Goal: Obtain resource: Obtain resource

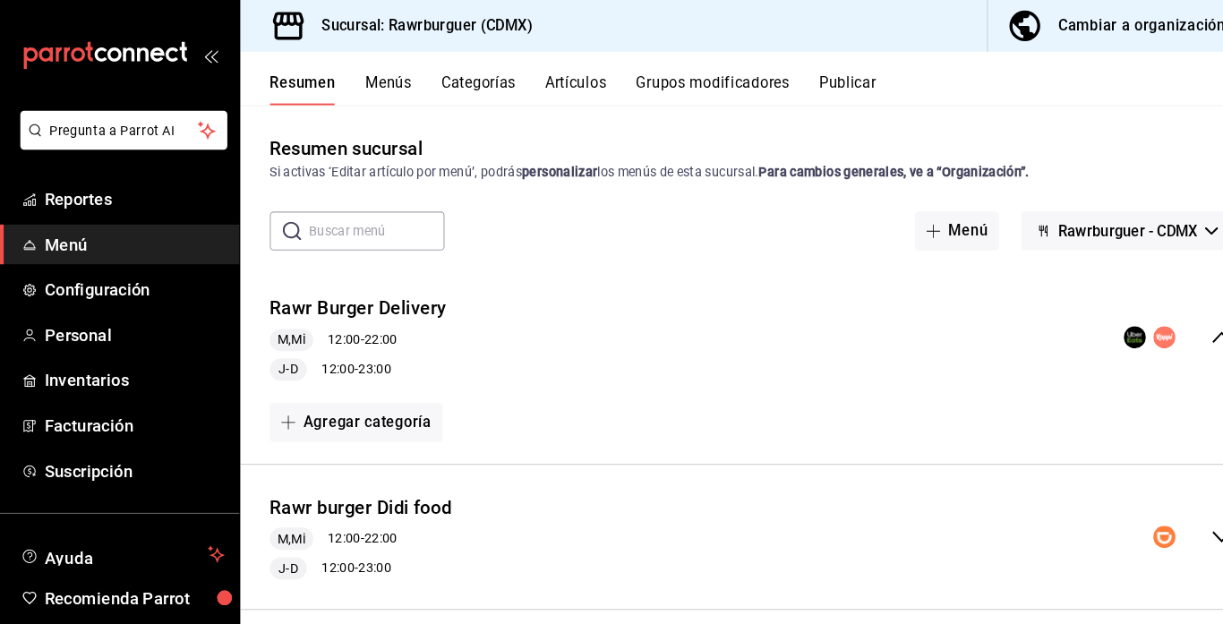
click at [1040, 26] on div "Cambiar a organización" at bounding box center [1106, 25] width 162 height 25
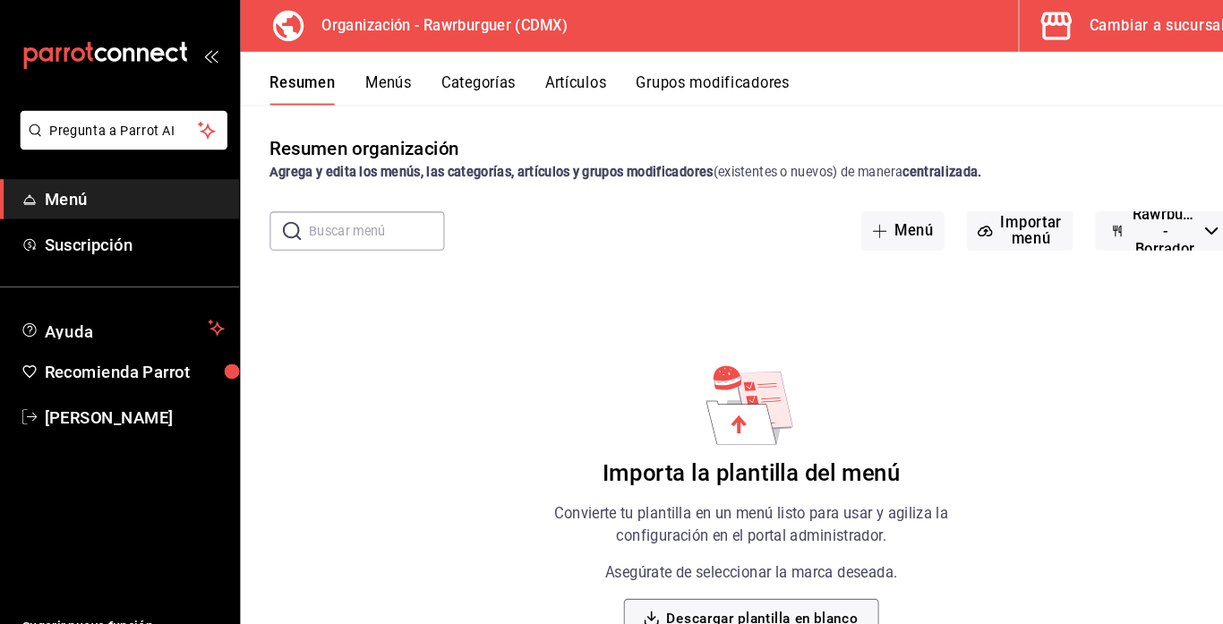
click at [383, 79] on button "Menús" at bounding box center [376, 87] width 45 height 30
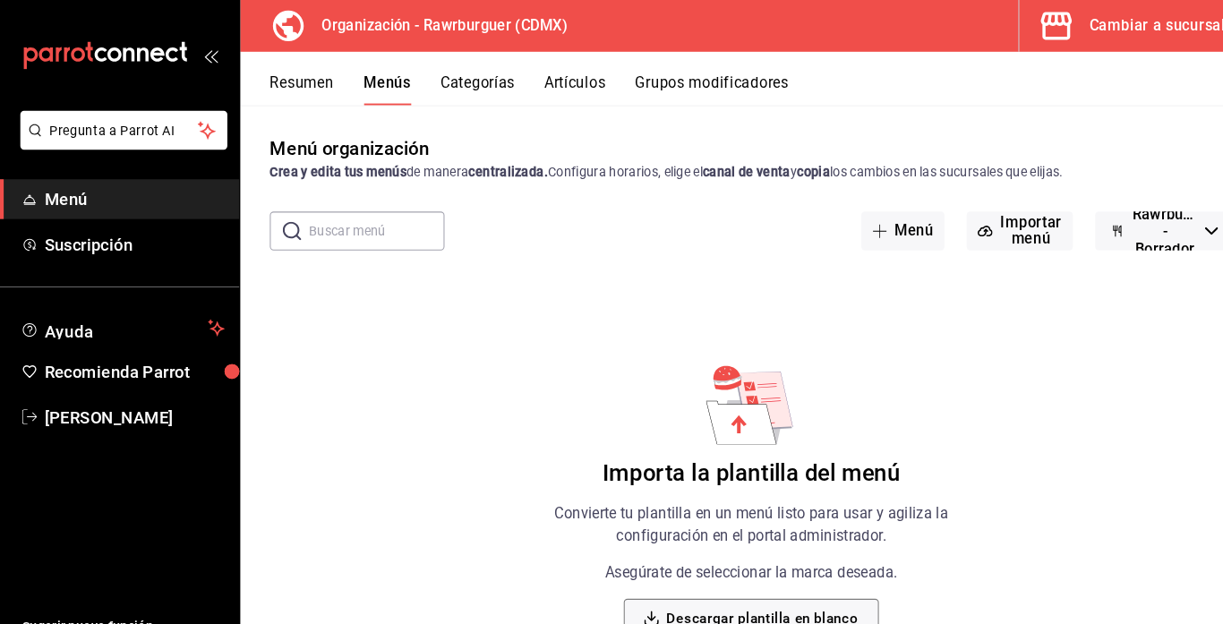
scroll to position [80, 0]
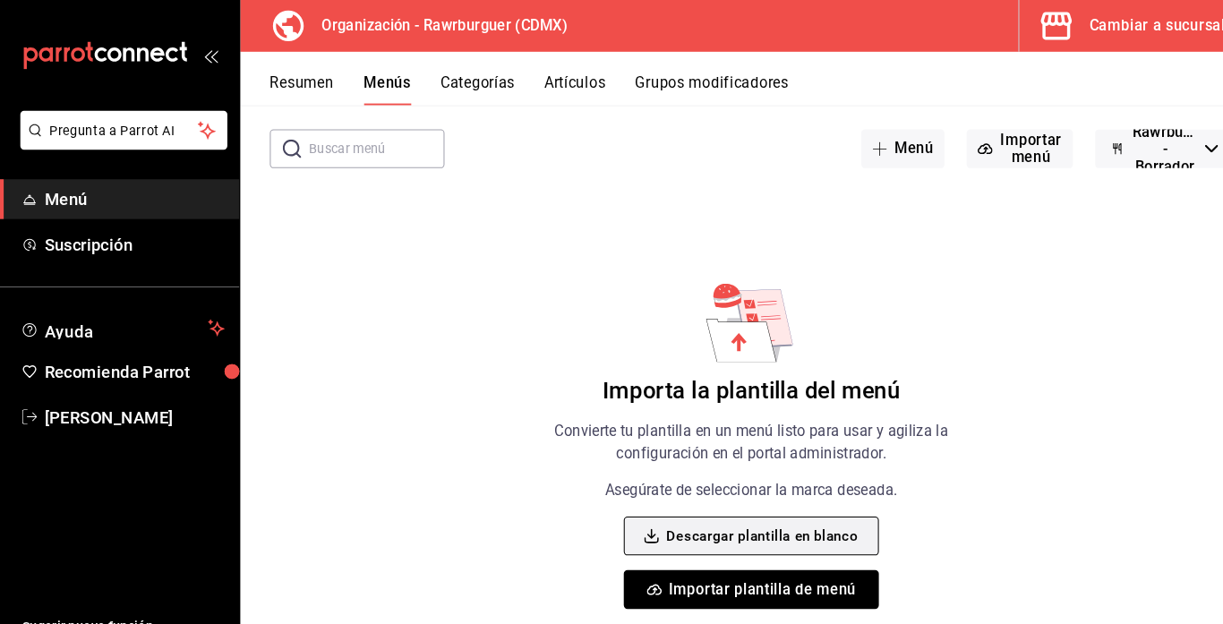
click at [690, 522] on button "Descargar plantilla en blanco" at bounding box center [727, 519] width 246 height 38
